Goal: Task Accomplishment & Management: Use online tool/utility

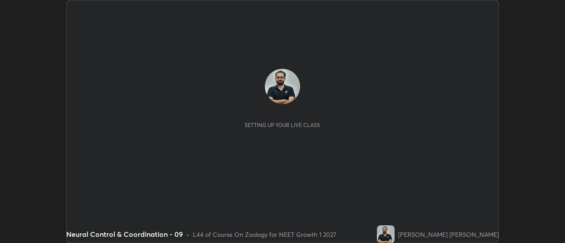
scroll to position [243, 565]
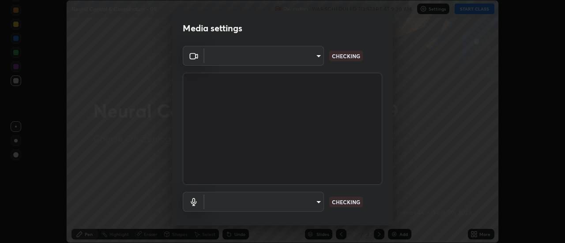
type input "985e4b1f72fc3b9494b48cef3b79fe3b682f9ae0bb15c20acfe574fe2aaad349"
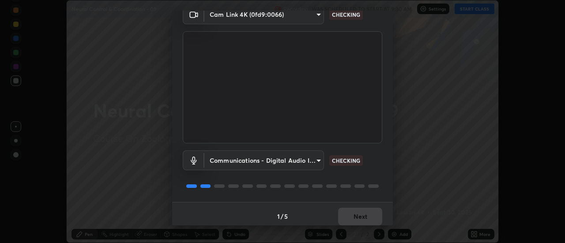
scroll to position [46, 0]
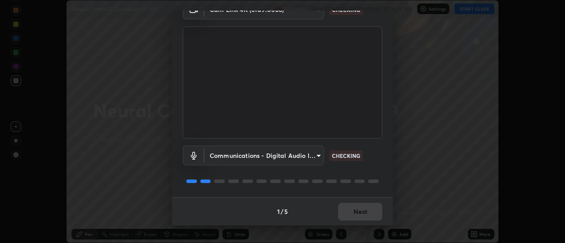
click at [319, 156] on body "Erase all Neural Control & Coordination - 09 Recording WAS SCHEDULED TO START A…" at bounding box center [282, 121] width 565 height 243
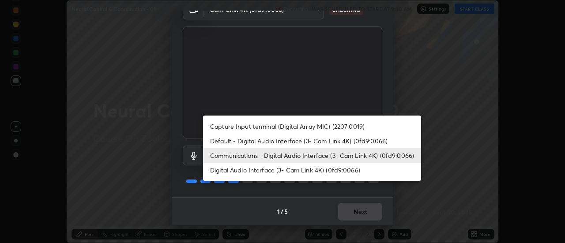
click at [333, 126] on li "Capture Input terminal (Digital Array MIC) (2207:0019)" at bounding box center [312, 126] width 218 height 15
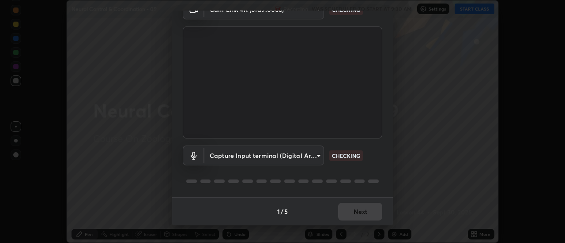
click at [317, 154] on body "Erase all Neural Control & Coordination - 09 Recording WAS SCHEDULED TO START A…" at bounding box center [282, 121] width 565 height 243
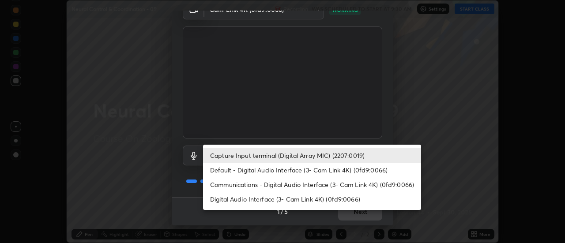
click at [318, 200] on li "Digital Audio Interface (3- Cam Link 4K) (0fd9:0066)" at bounding box center [312, 199] width 218 height 15
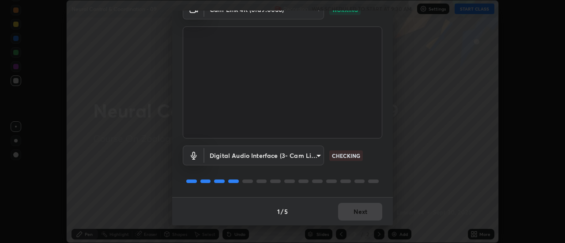
type input "43e4aca742f9233188ca9c86760f2c266500901f205967e4990b21238306e05c"
click at [361, 214] on button "Next" at bounding box center [360, 212] width 44 height 18
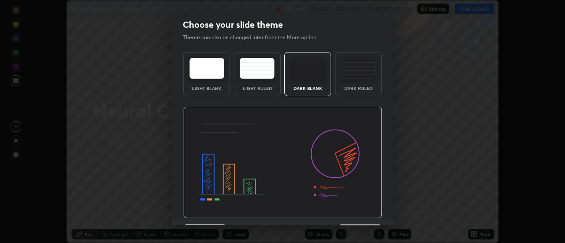
click at [364, 210] on img at bounding box center [282, 163] width 199 height 112
click at [364, 212] on img at bounding box center [282, 163] width 199 height 112
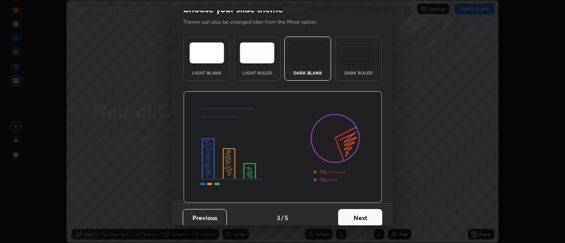
scroll to position [22, 0]
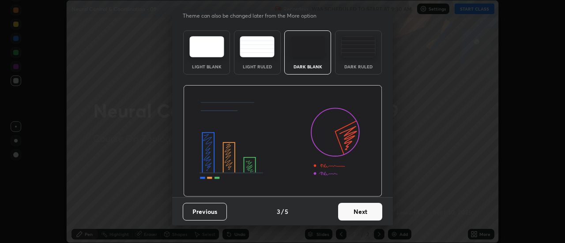
click at [369, 214] on button "Next" at bounding box center [360, 212] width 44 height 18
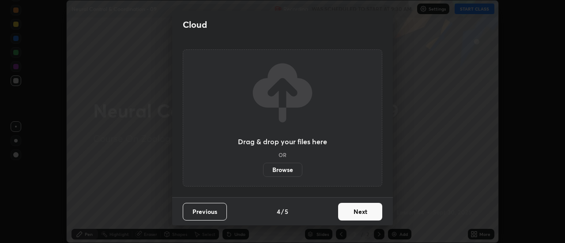
click at [369, 211] on button "Next" at bounding box center [360, 212] width 44 height 18
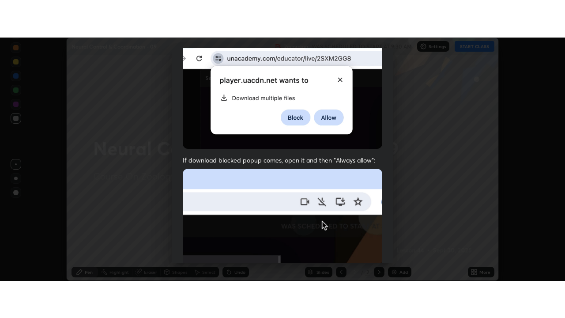
scroll to position [227, 0]
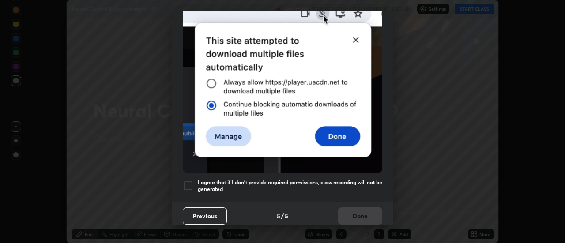
click at [315, 180] on h5 "I agree that if I don't provide required permissions, class recording will not …" at bounding box center [290, 186] width 185 height 14
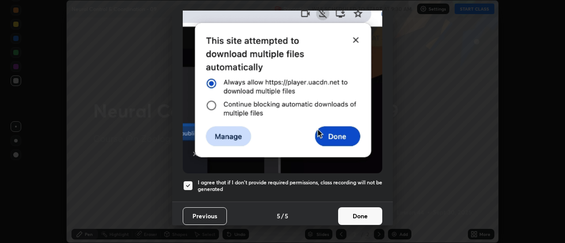
click at [345, 208] on button "Done" at bounding box center [360, 217] width 44 height 18
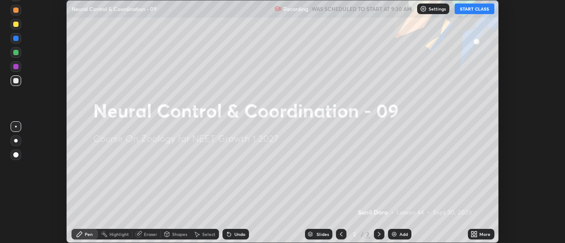
click at [478, 234] on icon at bounding box center [474, 234] width 7 height 7
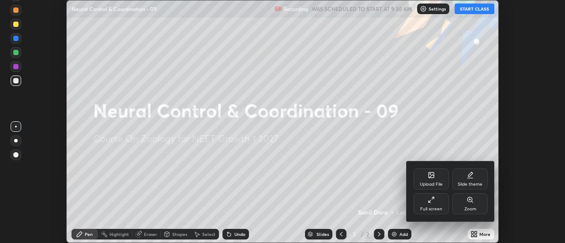
click at [437, 204] on div "Full screen" at bounding box center [431, 203] width 35 height 21
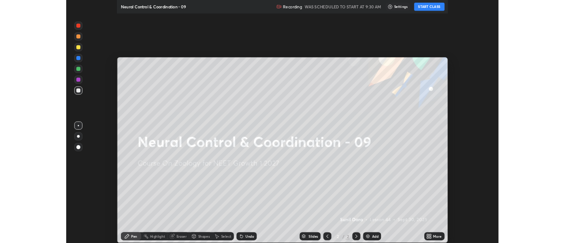
scroll to position [318, 565]
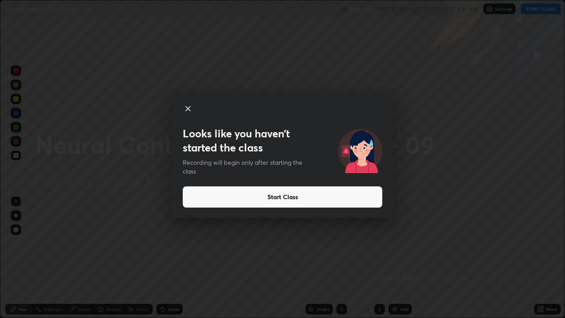
click at [188, 108] on icon at bounding box center [188, 108] width 4 height 4
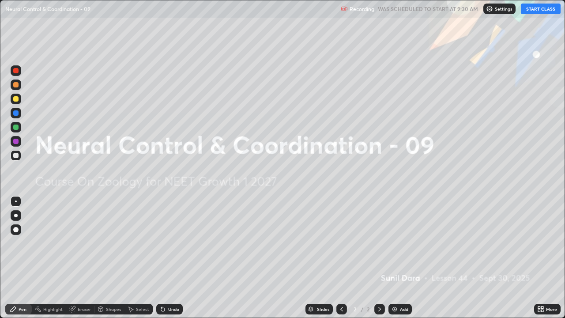
click at [545, 12] on button "START CLASS" at bounding box center [541, 9] width 40 height 11
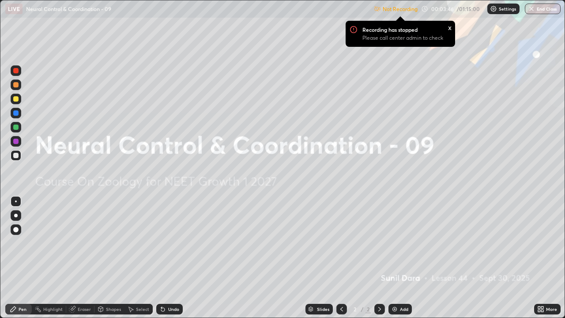
click at [450, 30] on div "x" at bounding box center [450, 27] width 4 height 9
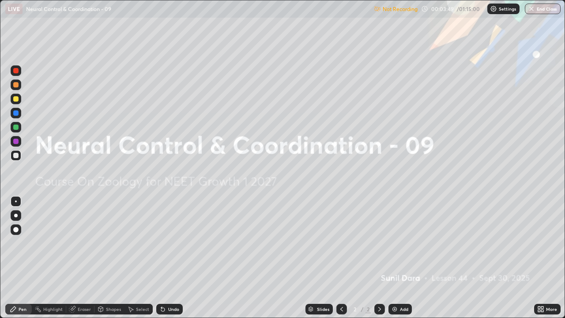
click at [502, 11] on p "Settings" at bounding box center [507, 9] width 17 height 4
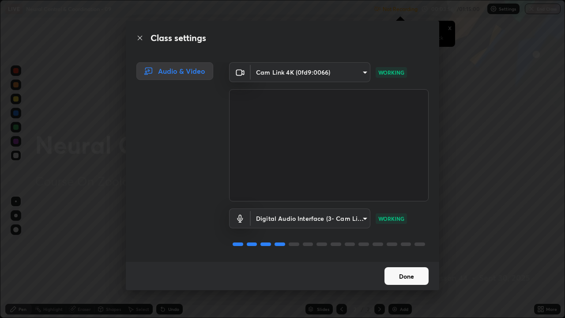
click at [392, 243] on button "Done" at bounding box center [407, 276] width 44 height 18
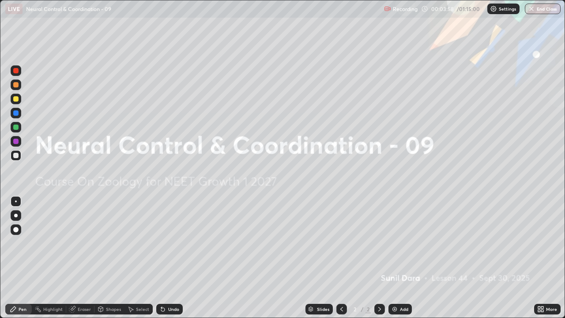
click at [542, 243] on icon at bounding box center [542, 311] width 2 height 2
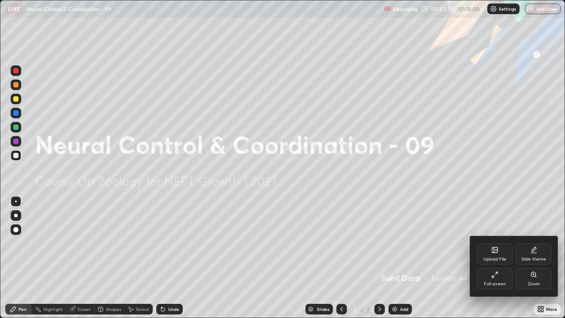
click at [314, 243] on div at bounding box center [282, 159] width 565 height 318
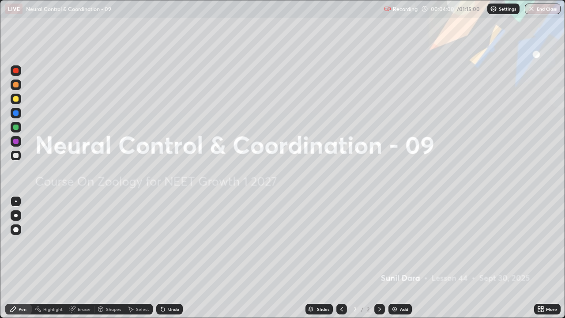
click at [398, 243] on div "Add" at bounding box center [400, 309] width 23 height 11
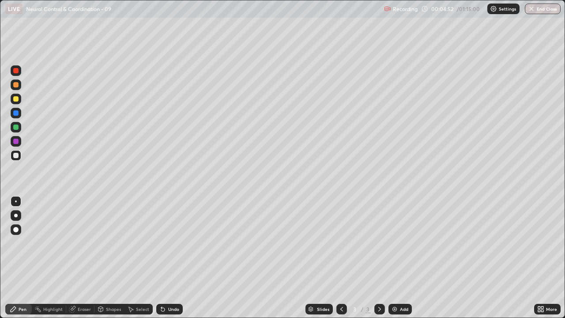
click at [16, 215] on div at bounding box center [16, 216] width 4 height 4
click at [17, 216] on div at bounding box center [16, 216] width 4 height 4
click at [15, 157] on div at bounding box center [15, 155] width 5 height 5
click at [15, 156] on div at bounding box center [15, 155] width 5 height 5
click at [16, 159] on div at bounding box center [16, 155] width 11 height 11
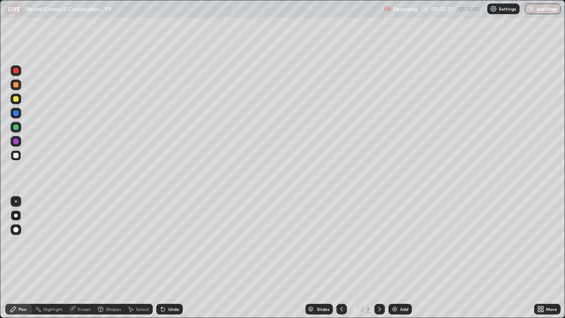
click at [19, 128] on div at bounding box center [16, 127] width 11 height 11
click at [19, 103] on div at bounding box center [16, 99] width 11 height 11
click at [16, 158] on div at bounding box center [15, 155] width 5 height 5
click at [15, 156] on div at bounding box center [15, 155] width 5 height 5
click at [16, 156] on div at bounding box center [15, 155] width 5 height 5
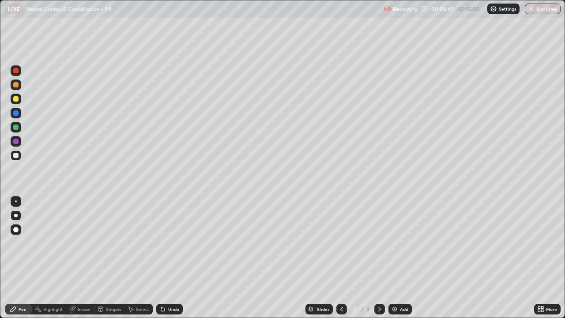
click at [15, 143] on div at bounding box center [15, 141] width 5 height 5
click at [165, 243] on icon at bounding box center [162, 309] width 7 height 7
click at [172, 243] on div "Undo" at bounding box center [173, 309] width 11 height 4
click at [15, 159] on div at bounding box center [16, 155] width 11 height 11
click at [180, 243] on div "Undo" at bounding box center [168, 309] width 30 height 18
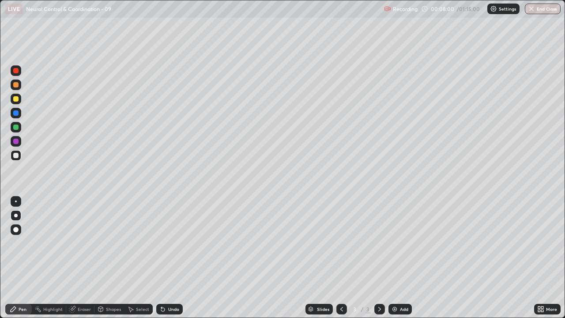
click at [172, 243] on div "Undo" at bounding box center [173, 309] width 11 height 4
click at [169, 243] on div "Undo" at bounding box center [173, 309] width 11 height 4
click at [170, 243] on div "Undo" at bounding box center [173, 309] width 11 height 4
click at [16, 159] on div at bounding box center [16, 155] width 11 height 11
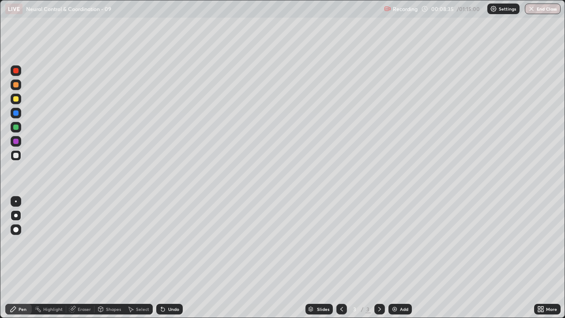
click at [15, 159] on div at bounding box center [16, 155] width 11 height 11
click at [379, 243] on icon at bounding box center [379, 309] width 7 height 7
click at [396, 243] on img at bounding box center [394, 309] width 7 height 7
click at [16, 158] on div at bounding box center [15, 155] width 5 height 5
click at [16, 156] on div at bounding box center [15, 155] width 5 height 5
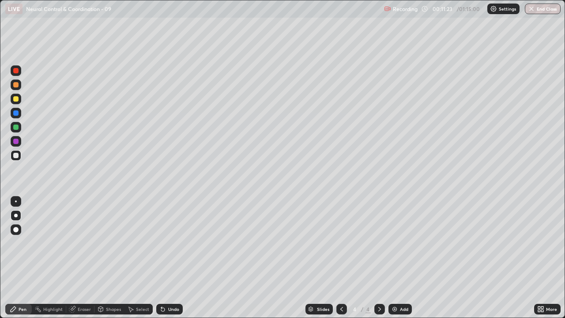
click at [15, 159] on div at bounding box center [16, 155] width 11 height 11
click at [19, 159] on div at bounding box center [16, 155] width 11 height 11
click at [180, 243] on div "Undo" at bounding box center [169, 309] width 26 height 11
click at [13, 159] on div at bounding box center [16, 155] width 11 height 11
click at [14, 157] on div at bounding box center [15, 155] width 5 height 5
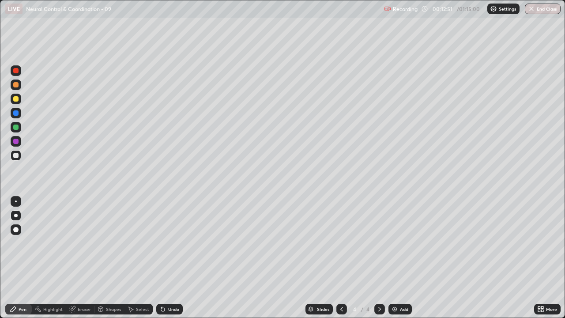
click at [378, 243] on icon at bounding box center [379, 309] width 3 height 4
click at [402, 243] on div "Add" at bounding box center [400, 309] width 23 height 11
click at [15, 159] on div at bounding box center [16, 155] width 11 height 11
click at [16, 155] on div at bounding box center [15, 155] width 5 height 5
click at [170, 243] on div "Undo" at bounding box center [173, 309] width 11 height 4
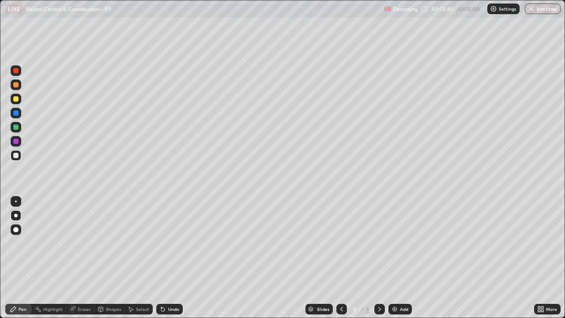
click at [174, 243] on div "Undo" at bounding box center [173, 309] width 11 height 4
click at [179, 243] on div "Undo" at bounding box center [169, 309] width 26 height 11
click at [539, 243] on icon at bounding box center [539, 311] width 2 height 2
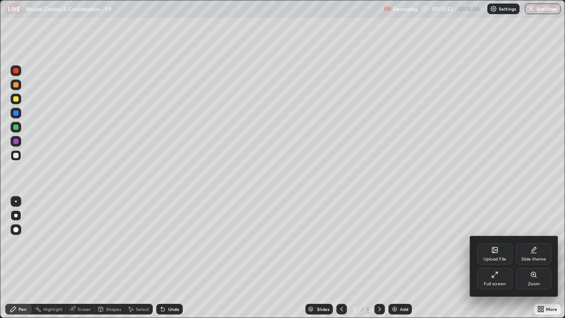
click at [495, 243] on div "Full screen" at bounding box center [494, 278] width 35 height 21
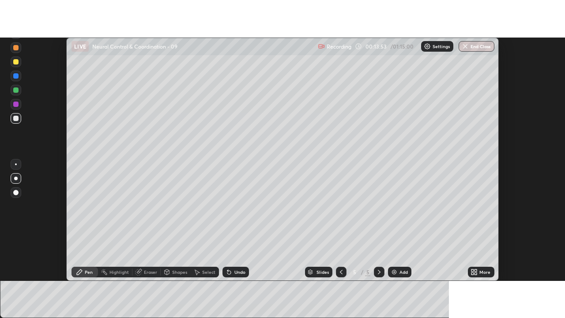
scroll to position [43915, 43593]
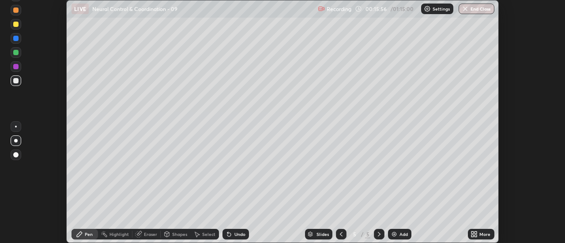
click at [474, 235] on icon at bounding box center [473, 236] width 2 height 2
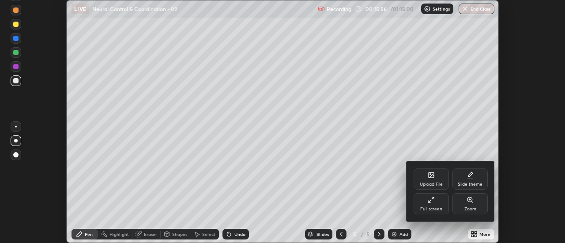
click at [442, 205] on div "Full screen" at bounding box center [431, 203] width 35 height 21
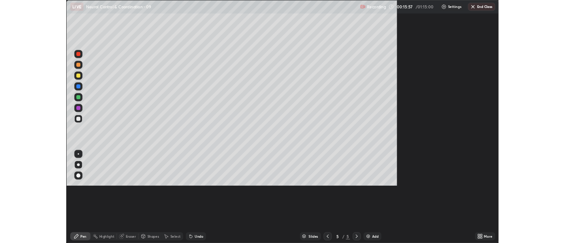
scroll to position [318, 565]
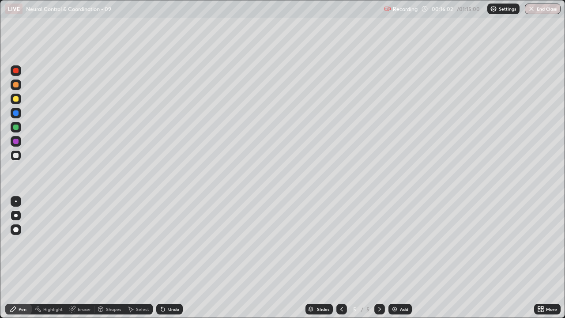
click at [374, 243] on div at bounding box center [379, 309] width 11 height 11
click at [397, 243] on img at bounding box center [394, 309] width 7 height 7
click at [16, 215] on div at bounding box center [16, 216] width 4 height 4
click at [15, 159] on div at bounding box center [16, 155] width 11 height 11
click at [15, 158] on div at bounding box center [15, 155] width 5 height 5
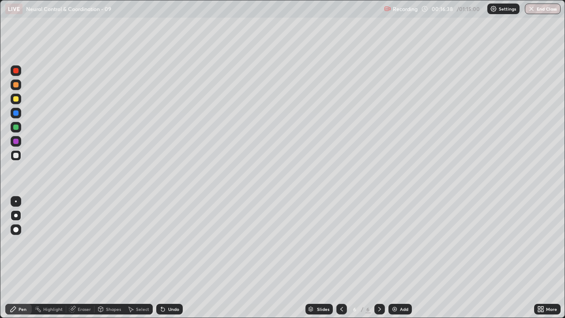
click at [18, 86] on div at bounding box center [15, 84] width 5 height 5
click at [11, 160] on div at bounding box center [16, 155] width 11 height 14
click at [21, 156] on div at bounding box center [16, 155] width 11 height 11
click at [170, 243] on div "Undo" at bounding box center [173, 309] width 11 height 4
click at [168, 243] on div "Undo" at bounding box center [173, 309] width 11 height 4
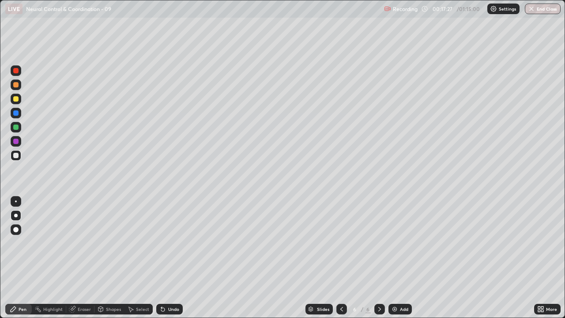
click at [14, 156] on div at bounding box center [15, 155] width 5 height 5
click at [20, 156] on div at bounding box center [16, 155] width 11 height 11
click at [15, 160] on div at bounding box center [16, 155] width 11 height 11
click at [15, 156] on div at bounding box center [15, 155] width 5 height 5
click at [18, 156] on div at bounding box center [15, 155] width 5 height 5
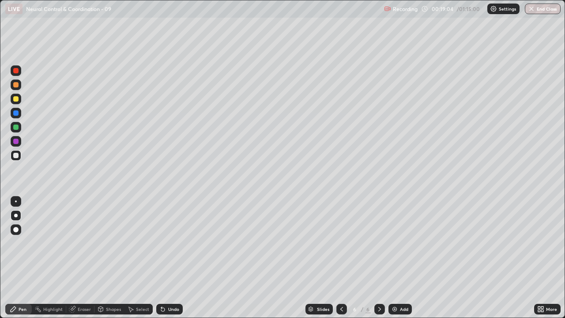
click at [379, 243] on icon at bounding box center [379, 309] width 7 height 7
click at [393, 243] on img at bounding box center [394, 309] width 7 height 7
click at [16, 155] on div at bounding box center [15, 155] width 5 height 5
click at [13, 156] on div at bounding box center [16, 155] width 11 height 11
click at [19, 155] on div at bounding box center [16, 155] width 11 height 11
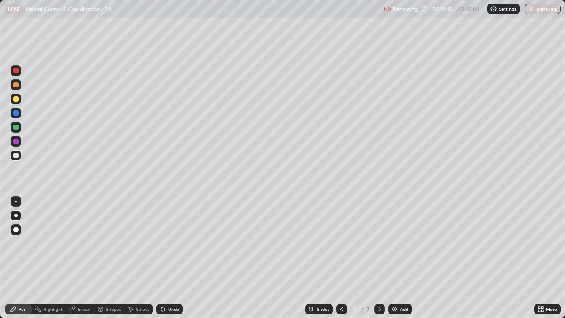
click at [12, 159] on div at bounding box center [16, 155] width 11 height 11
click at [14, 157] on div at bounding box center [15, 155] width 5 height 5
click at [539, 243] on icon at bounding box center [539, 307] width 2 height 2
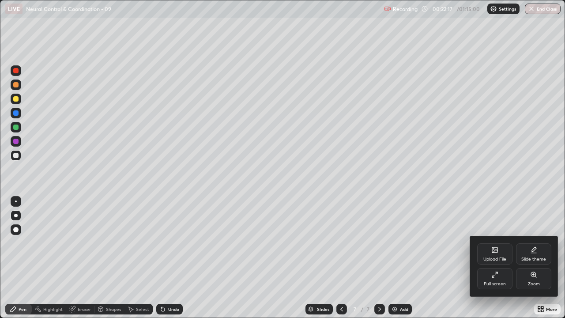
click at [485, 243] on div "Full screen" at bounding box center [494, 278] width 35 height 21
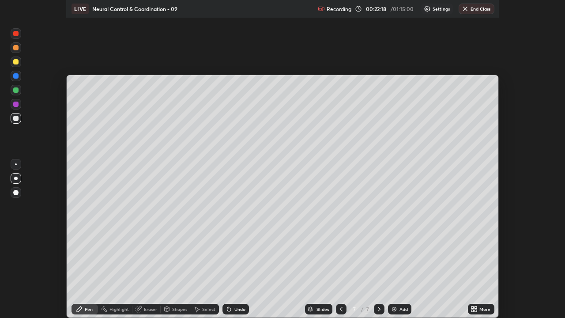
scroll to position [43915, 43593]
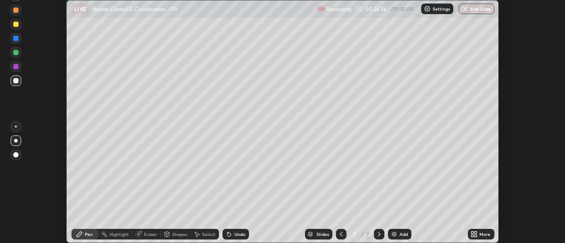
click at [475, 237] on icon at bounding box center [476, 236] width 2 height 2
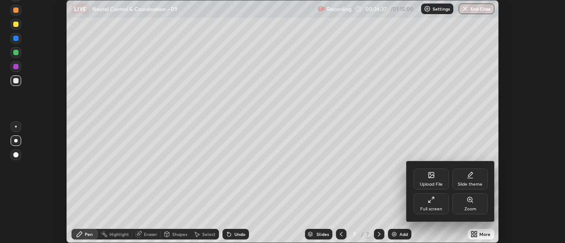
click at [430, 211] on div "Full screen" at bounding box center [431, 209] width 22 height 4
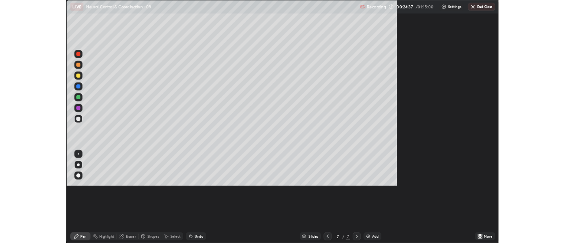
scroll to position [318, 565]
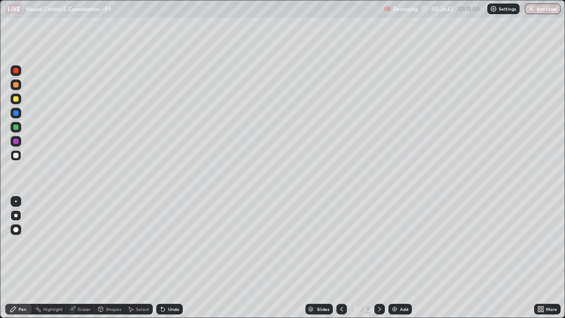
click at [374, 243] on div at bounding box center [379, 309] width 11 height 11
click at [396, 243] on img at bounding box center [394, 309] width 7 height 7
click at [17, 159] on div at bounding box center [16, 155] width 11 height 11
click at [16, 157] on div at bounding box center [15, 155] width 5 height 5
click at [16, 156] on div at bounding box center [15, 155] width 5 height 5
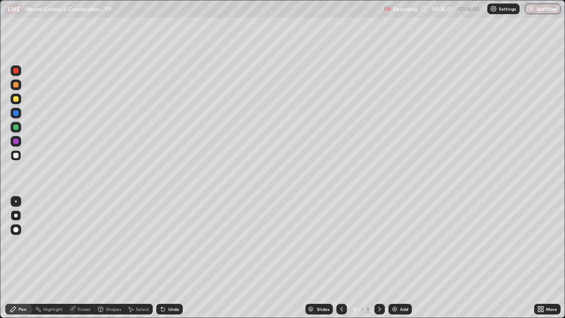
click at [17, 157] on div at bounding box center [15, 155] width 5 height 5
click at [15, 156] on div at bounding box center [15, 155] width 5 height 5
click at [20, 157] on div at bounding box center [16, 155] width 11 height 11
click at [178, 243] on div "Undo" at bounding box center [169, 309] width 26 height 11
click at [177, 243] on div "Undo" at bounding box center [169, 309] width 26 height 11
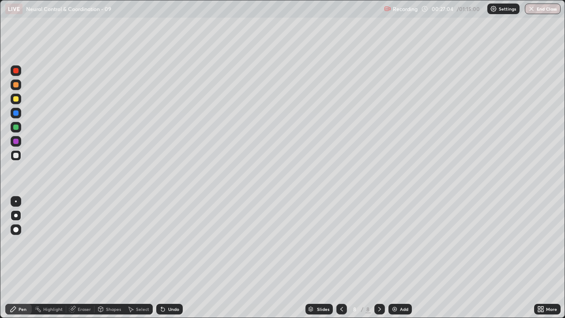
click at [13, 128] on div at bounding box center [16, 127] width 11 height 11
click at [16, 156] on div at bounding box center [15, 155] width 5 height 5
click at [176, 243] on div "Undo" at bounding box center [173, 309] width 11 height 4
click at [176, 243] on div "Undo" at bounding box center [169, 309] width 26 height 11
click at [176, 243] on div "Undo" at bounding box center [173, 309] width 11 height 4
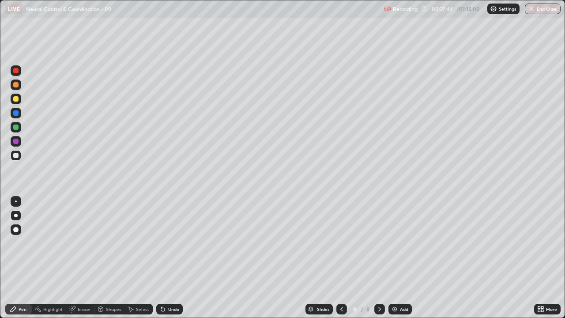
click at [177, 243] on div "Undo" at bounding box center [173, 309] width 11 height 4
click at [17, 155] on div at bounding box center [15, 155] width 5 height 5
click at [17, 100] on div at bounding box center [15, 98] width 5 height 5
click at [374, 243] on div at bounding box center [379, 309] width 11 height 11
click at [397, 243] on div "Add" at bounding box center [400, 309] width 23 height 11
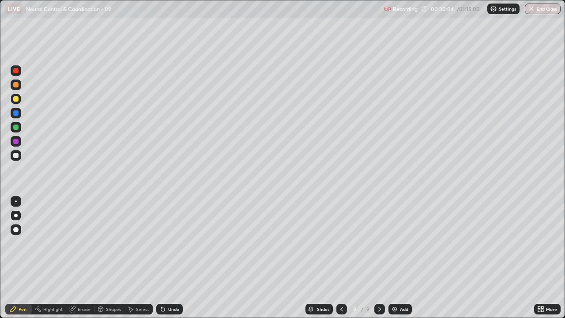
click at [17, 154] on div at bounding box center [15, 155] width 5 height 5
click at [16, 157] on div at bounding box center [15, 155] width 5 height 5
click at [16, 156] on div at bounding box center [15, 155] width 5 height 5
click at [375, 243] on div at bounding box center [379, 309] width 11 height 11
click at [393, 243] on img at bounding box center [394, 309] width 7 height 7
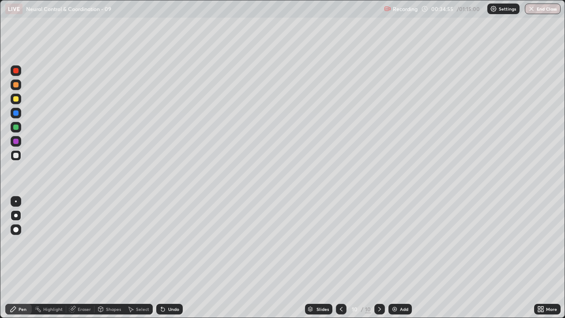
click at [339, 243] on icon at bounding box center [341, 309] width 7 height 7
click at [540, 243] on icon at bounding box center [539, 311] width 2 height 2
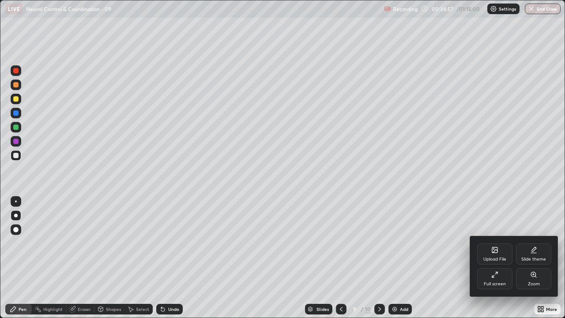
click at [489, 243] on div "Full screen" at bounding box center [494, 278] width 35 height 21
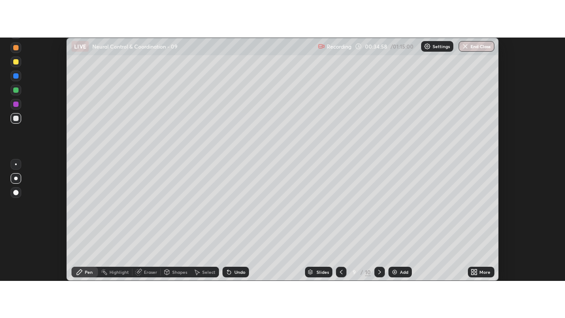
scroll to position [43915, 43593]
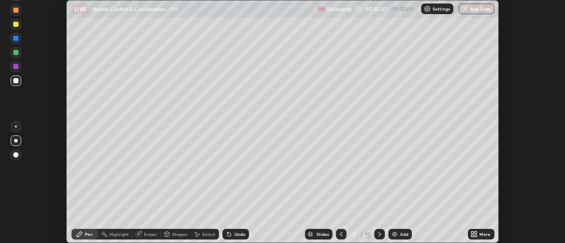
click at [472, 235] on icon at bounding box center [473, 236] width 2 height 2
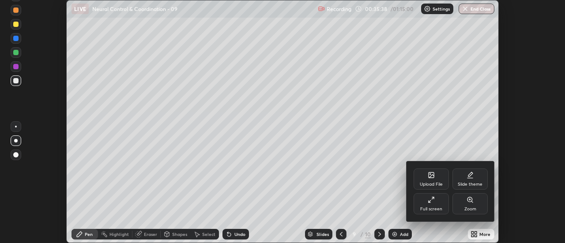
click at [424, 198] on div "Full screen" at bounding box center [431, 203] width 35 height 21
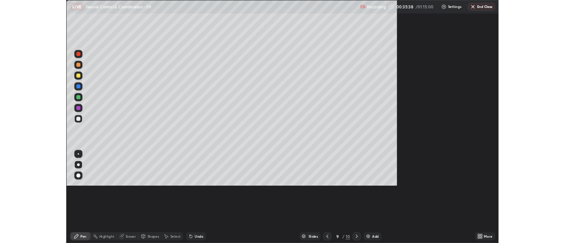
scroll to position [318, 565]
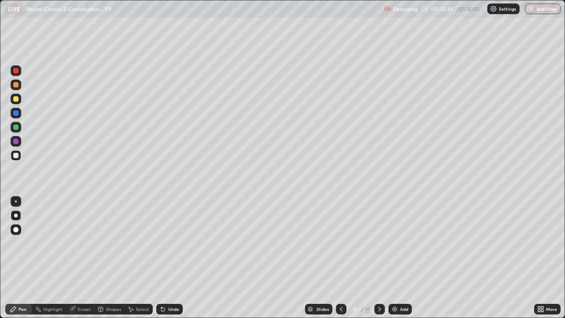
click at [400, 243] on div "Add" at bounding box center [404, 309] width 8 height 4
click at [16, 156] on div at bounding box center [15, 155] width 5 height 5
click at [18, 155] on div at bounding box center [15, 155] width 5 height 5
click at [18, 159] on div at bounding box center [16, 155] width 11 height 11
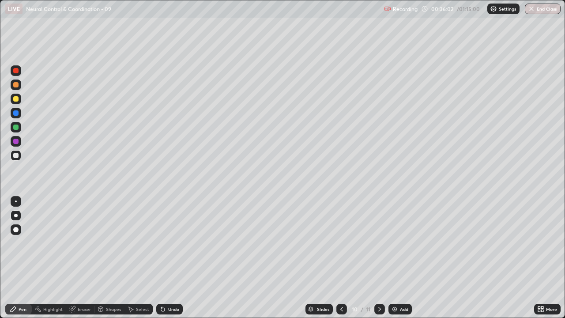
click at [15, 159] on div at bounding box center [16, 155] width 11 height 11
click at [16, 155] on div at bounding box center [15, 155] width 5 height 5
click at [176, 243] on div "Undo" at bounding box center [169, 309] width 26 height 11
click at [168, 243] on div "Undo" at bounding box center [169, 309] width 26 height 11
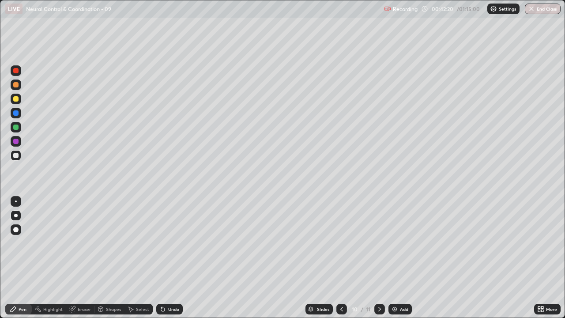
click at [16, 99] on div at bounding box center [15, 98] width 5 height 5
click at [16, 156] on div at bounding box center [15, 155] width 5 height 5
click at [18, 159] on div at bounding box center [16, 155] width 11 height 11
click at [378, 243] on icon at bounding box center [379, 309] width 7 height 7
click at [398, 243] on div "Add" at bounding box center [400, 309] width 23 height 11
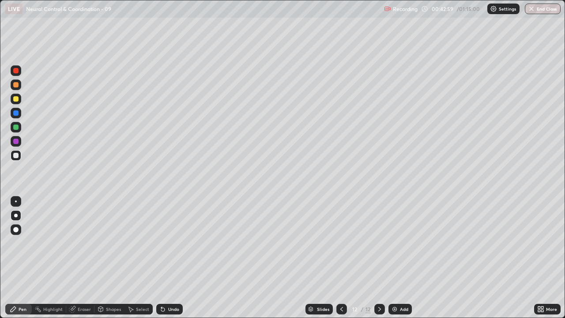
click at [344, 243] on icon at bounding box center [341, 309] width 7 height 7
click at [341, 243] on icon at bounding box center [341, 309] width 7 height 7
click at [374, 243] on div at bounding box center [379, 309] width 11 height 11
click at [340, 243] on icon at bounding box center [341, 309] width 7 height 7
click at [378, 243] on icon at bounding box center [379, 309] width 3 height 4
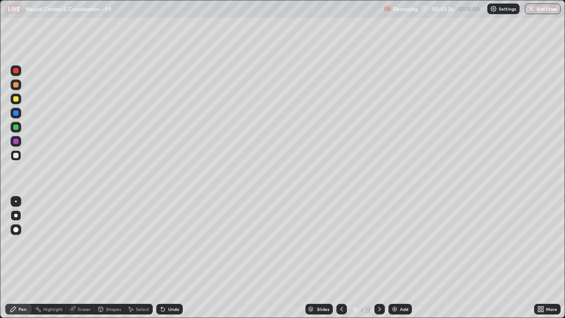
click at [15, 142] on div at bounding box center [15, 141] width 5 height 5
click at [16, 142] on div at bounding box center [15, 141] width 5 height 5
click at [16, 156] on div at bounding box center [15, 155] width 5 height 5
click at [14, 158] on div at bounding box center [15, 155] width 5 height 5
click at [17, 159] on div at bounding box center [16, 155] width 11 height 11
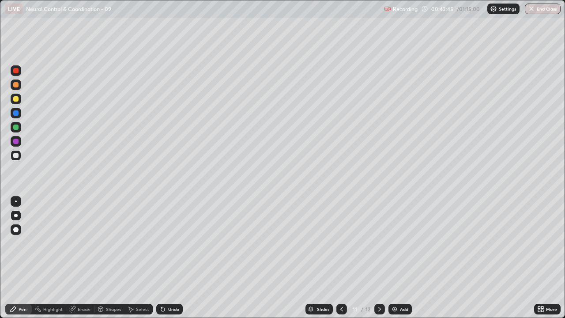
click at [16, 156] on div at bounding box center [15, 155] width 5 height 5
click at [18, 155] on div at bounding box center [15, 155] width 5 height 5
click at [15, 154] on div at bounding box center [15, 155] width 5 height 5
click at [378, 243] on icon at bounding box center [379, 309] width 7 height 7
click at [172, 243] on div "Undo" at bounding box center [173, 309] width 11 height 4
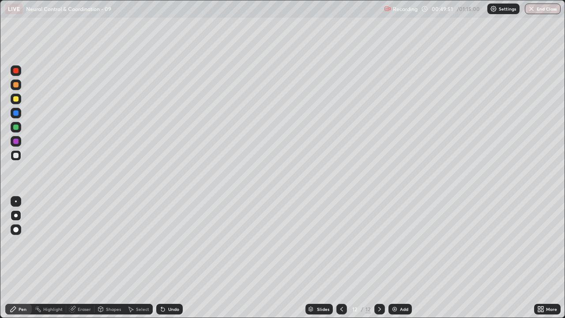
click at [16, 71] on div at bounding box center [15, 70] width 5 height 5
click at [15, 143] on div at bounding box center [15, 141] width 5 height 5
click at [16, 100] on div at bounding box center [15, 98] width 5 height 5
click at [15, 89] on div at bounding box center [16, 84] width 11 height 11
click at [13, 129] on div at bounding box center [16, 127] width 11 height 11
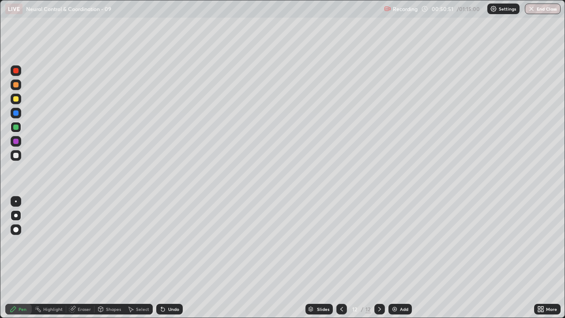
click at [15, 142] on div at bounding box center [15, 141] width 5 height 5
click at [18, 89] on div at bounding box center [16, 84] width 11 height 11
click at [20, 102] on div at bounding box center [16, 99] width 11 height 11
click at [170, 243] on div "Undo" at bounding box center [173, 309] width 11 height 4
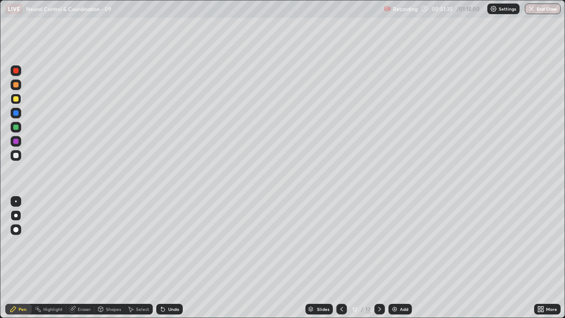
click at [13, 155] on div at bounding box center [16, 155] width 11 height 11
click at [16, 156] on div at bounding box center [15, 155] width 5 height 5
click at [14, 90] on div at bounding box center [16, 84] width 11 height 11
click at [14, 155] on div at bounding box center [15, 155] width 5 height 5
click at [85, 243] on div "Eraser" at bounding box center [84, 309] width 13 height 4
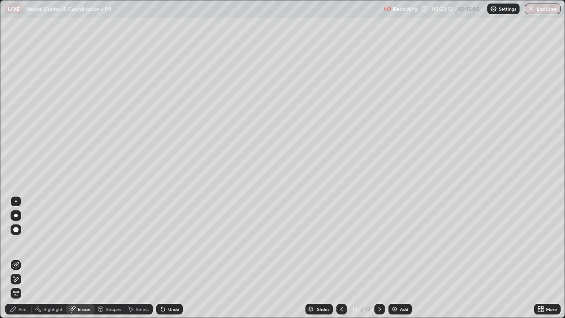
click at [21, 243] on div "Pen" at bounding box center [23, 309] width 8 height 4
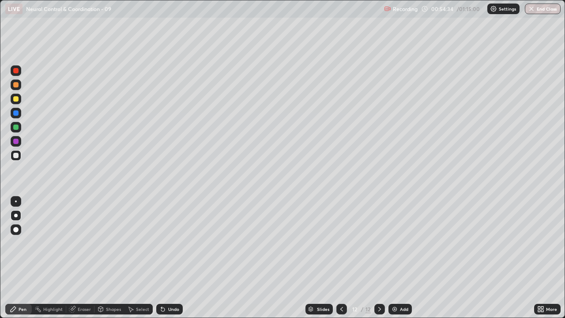
click at [541, 243] on icon at bounding box center [542, 307] width 2 height 2
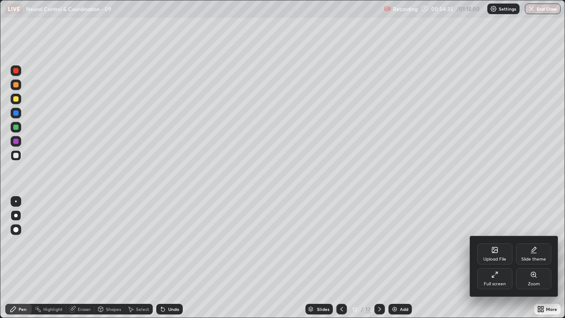
click at [502, 243] on div "Full screen" at bounding box center [494, 278] width 35 height 21
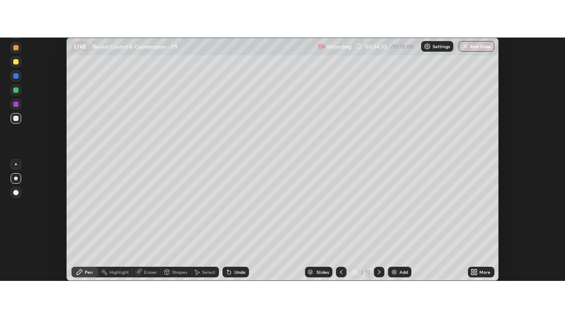
scroll to position [43915, 43593]
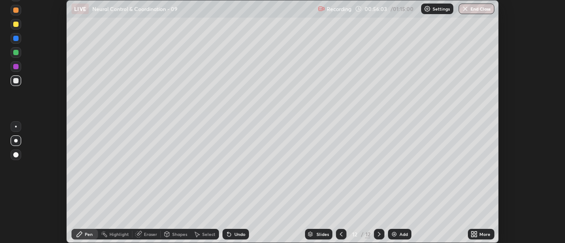
click at [473, 236] on icon at bounding box center [473, 236] width 2 height 2
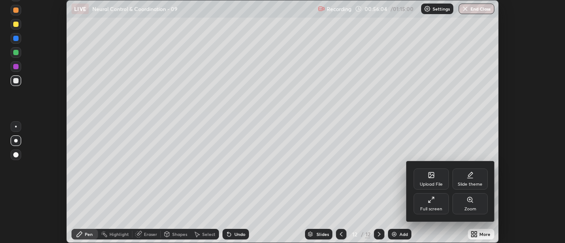
click at [437, 209] on div "Full screen" at bounding box center [431, 209] width 22 height 4
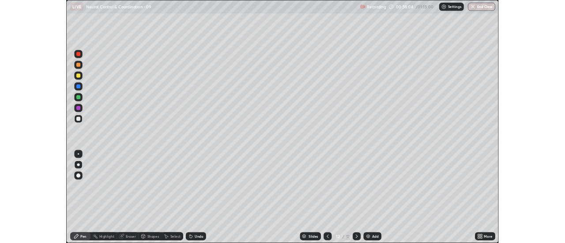
scroll to position [318, 565]
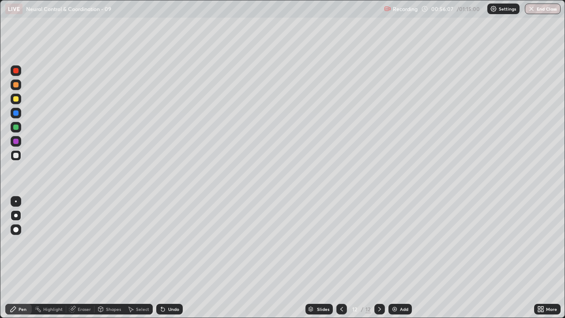
click at [396, 243] on img at bounding box center [394, 309] width 7 height 7
click at [15, 155] on div at bounding box center [15, 155] width 5 height 5
click at [15, 84] on div at bounding box center [15, 84] width 5 height 5
click at [17, 159] on div at bounding box center [16, 155] width 11 height 11
click at [180, 243] on div "Undo" at bounding box center [169, 309] width 26 height 11
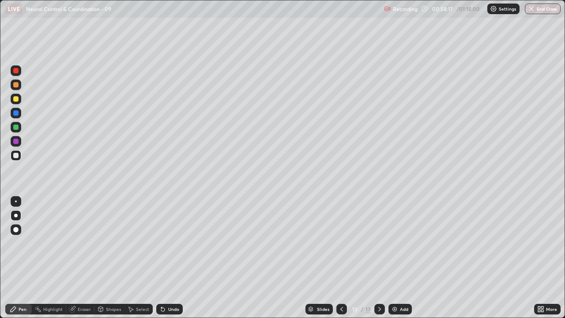
click at [15, 100] on div at bounding box center [15, 98] width 5 height 5
click at [12, 157] on div at bounding box center [16, 155] width 11 height 11
click at [15, 160] on div at bounding box center [16, 155] width 11 height 11
click at [11, 159] on div at bounding box center [16, 155] width 11 height 11
click at [16, 156] on div at bounding box center [15, 155] width 5 height 5
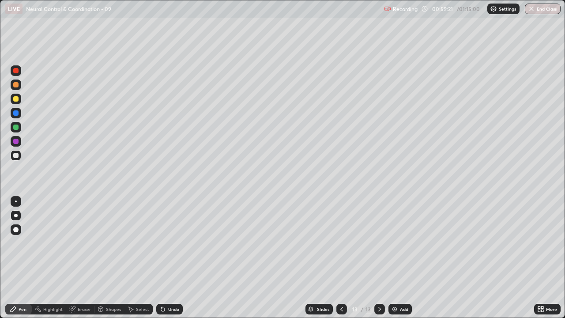
click at [20, 157] on div at bounding box center [16, 155] width 11 height 11
click at [545, 8] on button "End Class" at bounding box center [543, 9] width 36 height 11
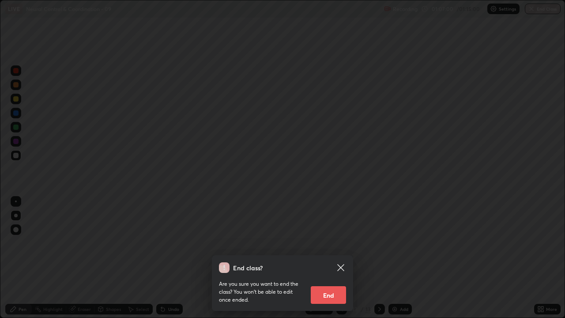
click at [328, 243] on button "End" at bounding box center [328, 295] width 35 height 18
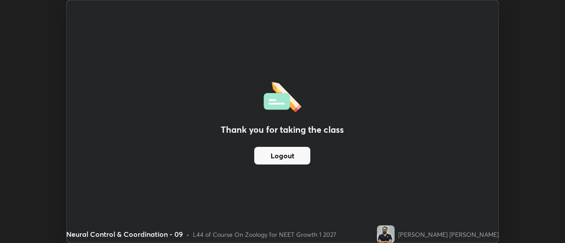
scroll to position [43915, 43593]
